Goal: Task Accomplishment & Management: Manage account settings

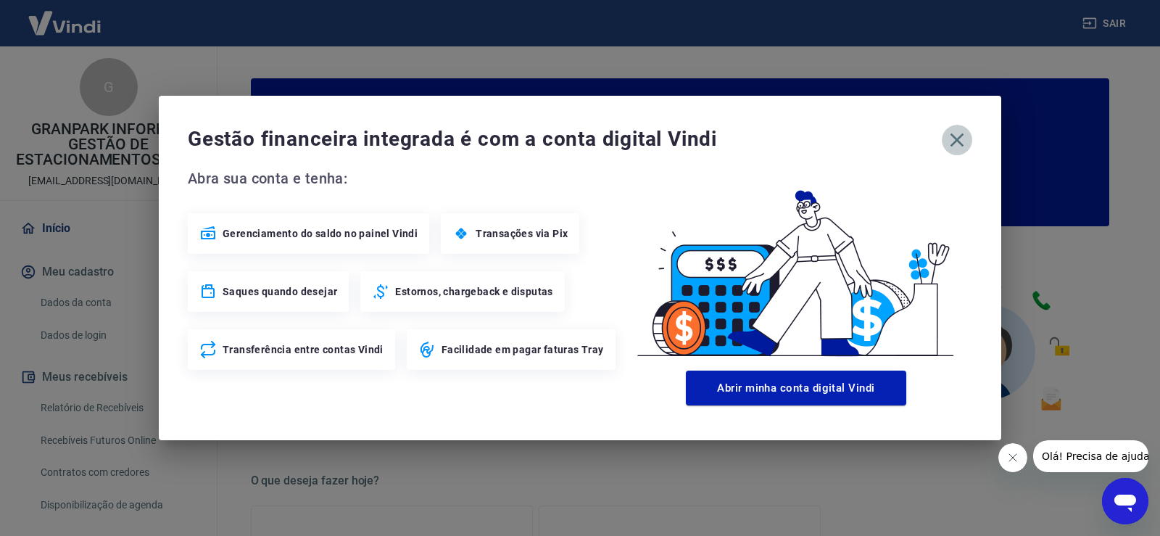
click at [949, 138] on icon "button" at bounding box center [957, 139] width 23 height 23
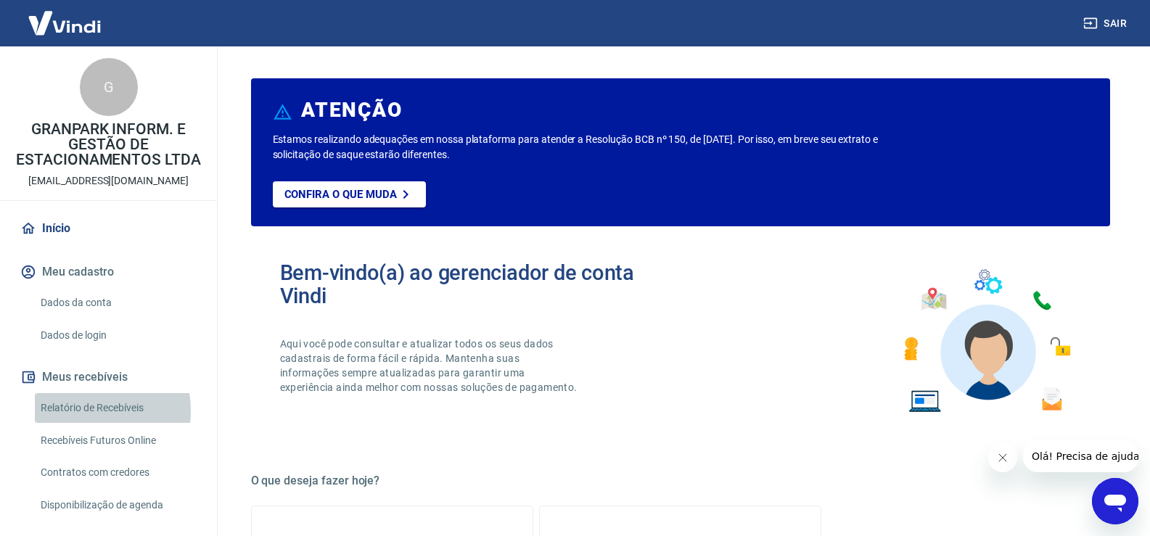
click at [85, 411] on link "Relatório de Recebíveis" at bounding box center [117, 408] width 165 height 30
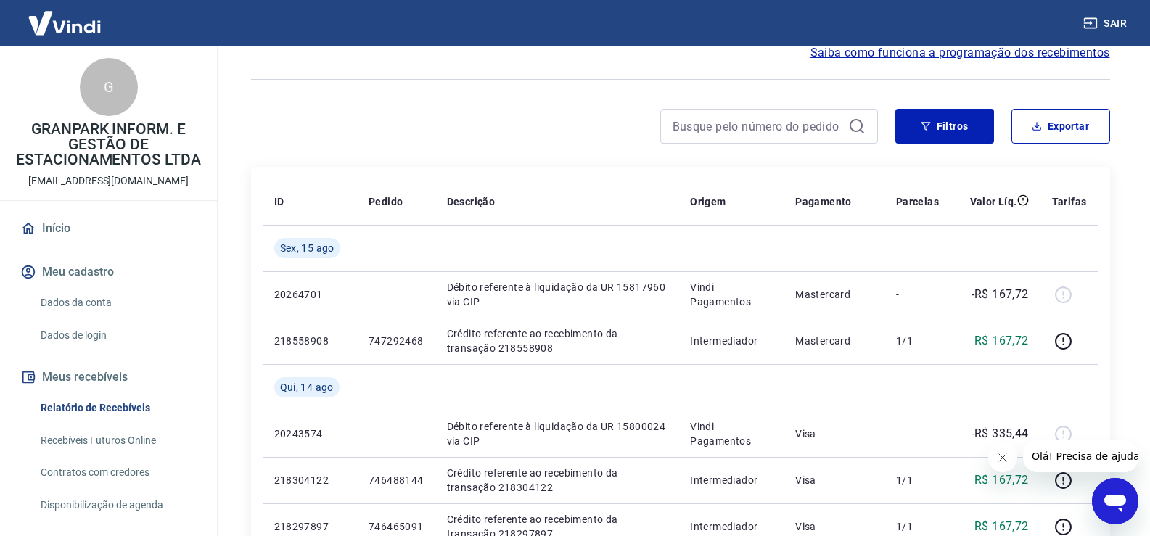
scroll to position [73, 0]
